Goal: Navigation & Orientation: Find specific page/section

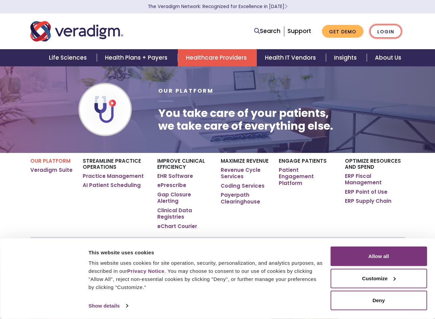
click at [388, 33] on link "Login" at bounding box center [386, 32] width 32 height 14
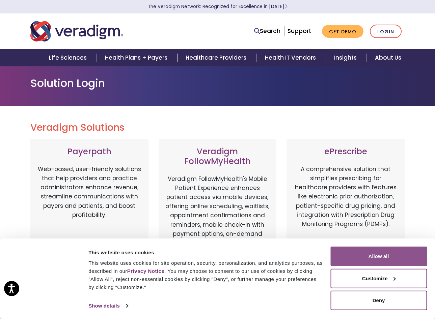
click at [368, 253] on button "Allow all" at bounding box center [378, 257] width 96 height 20
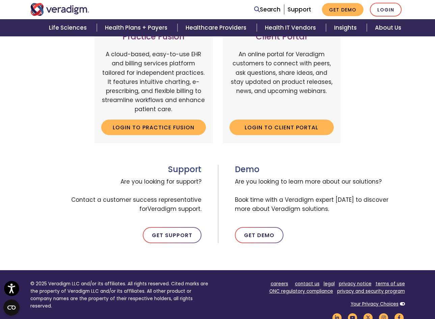
scroll to position [7, 0]
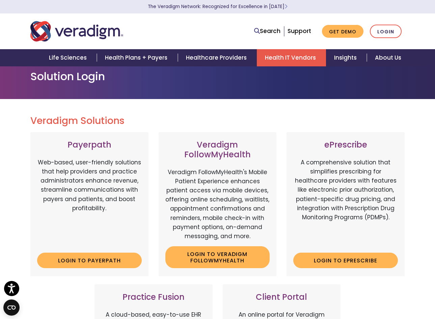
click at [298, 62] on link "Health IT Vendors" at bounding box center [291, 57] width 69 height 17
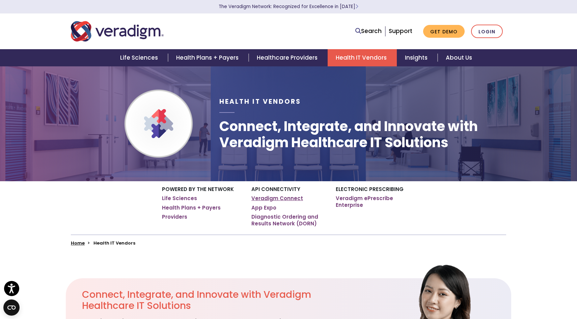
click at [290, 199] on link "Veradigm Connect" at bounding box center [277, 198] width 52 height 7
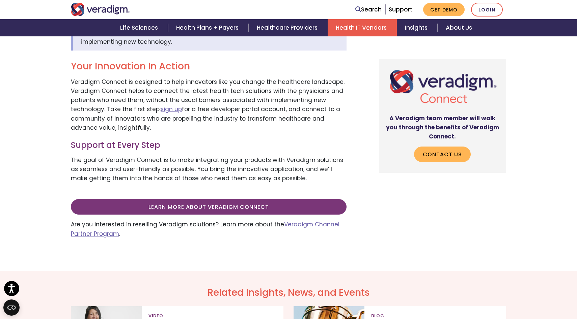
scroll to position [260, 0]
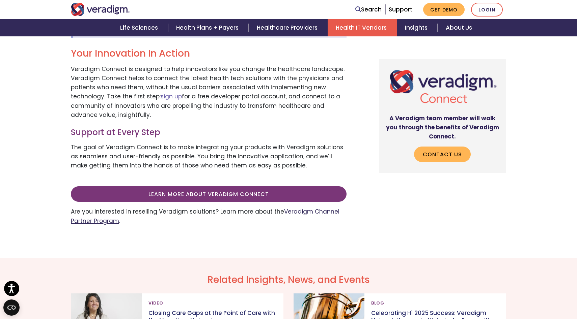
click at [304, 213] on link "Veradigm Channel Partner Program" at bounding box center [205, 216] width 268 height 17
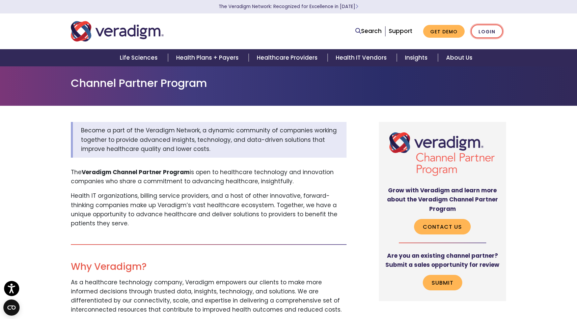
click at [482, 32] on link "Login" at bounding box center [487, 32] width 32 height 14
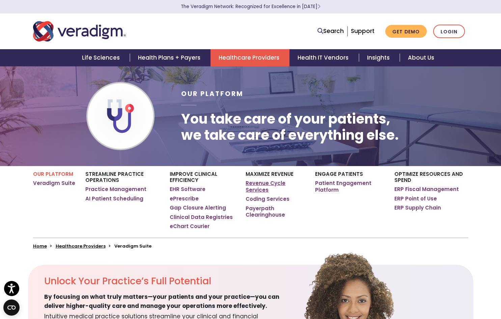
click at [266, 188] on link "Revenue Cycle Services" at bounding box center [275, 186] width 59 height 13
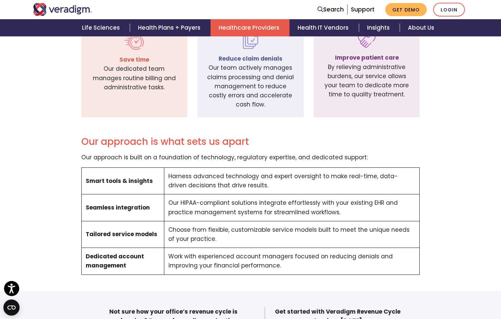
scroll to position [481, 0]
